Goal: Task Accomplishment & Management: Use online tool/utility

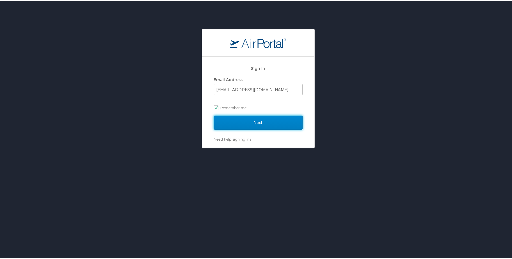
click at [261, 119] on input "Next" at bounding box center [258, 122] width 89 height 14
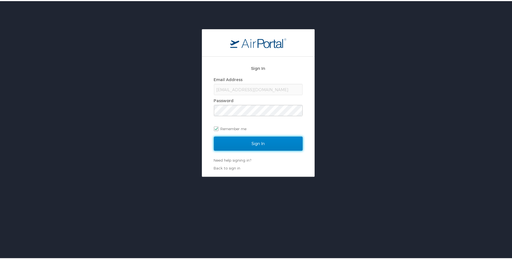
click at [256, 143] on input "Sign In" at bounding box center [258, 143] width 89 height 14
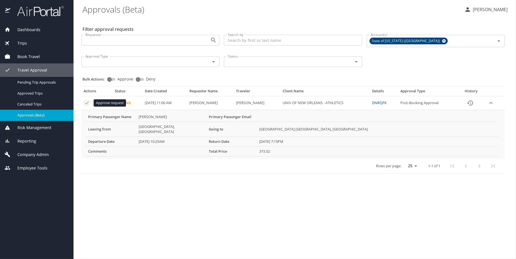
click at [86, 103] on icon "Approval table" at bounding box center [87, 103] width 4 height 3
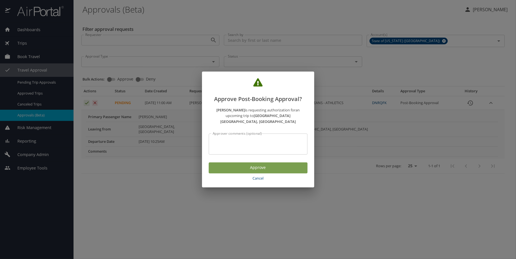
click at [252, 164] on span "Approve" at bounding box center [258, 167] width 90 height 7
